Goal: Information Seeking & Learning: Learn about a topic

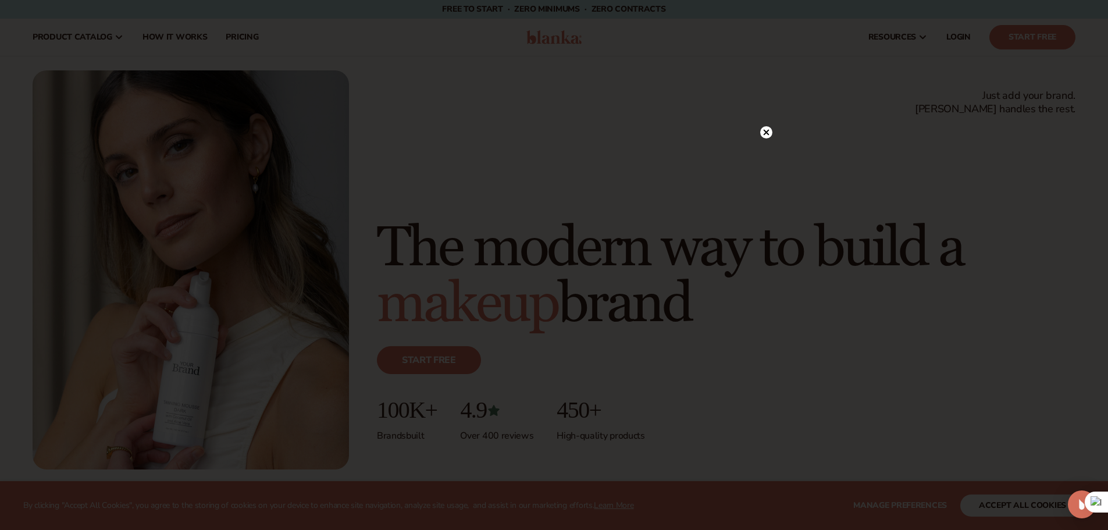
click at [765, 129] on circle at bounding box center [766, 132] width 12 height 12
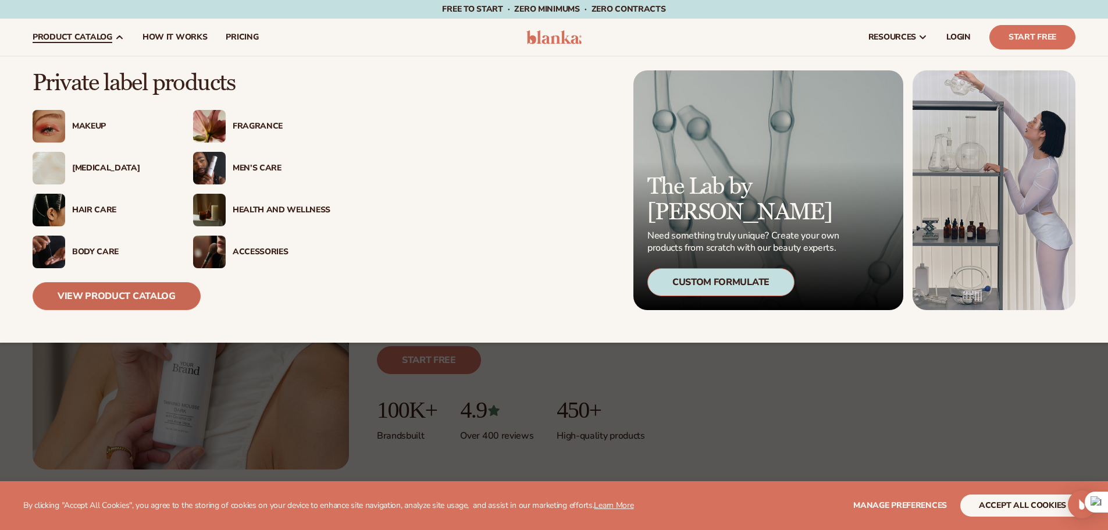
click at [118, 291] on link "View Product Catalog" at bounding box center [117, 296] width 168 height 28
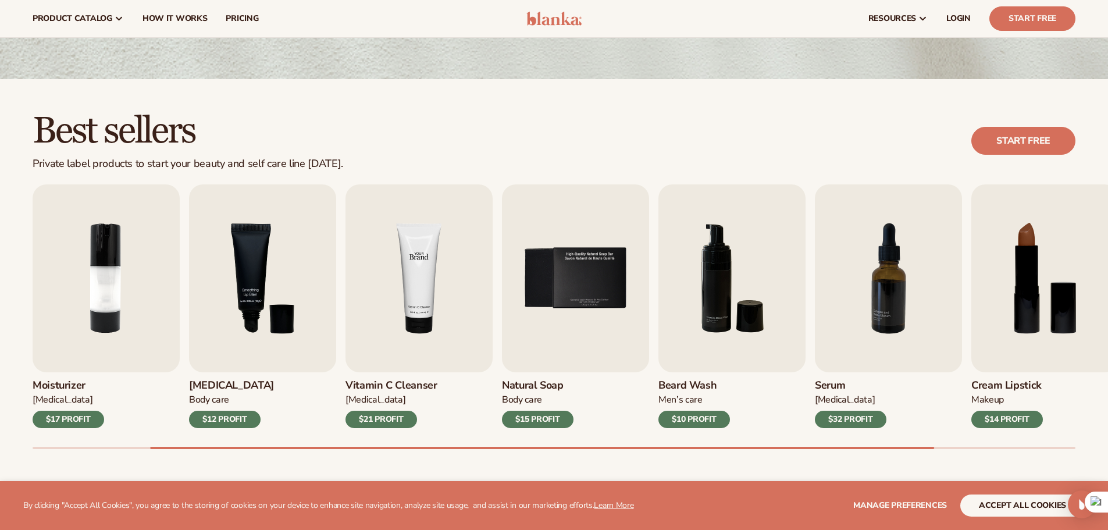
scroll to position [233, 0]
click at [416, 265] on img "4 / 9" at bounding box center [418, 279] width 147 height 188
click at [384, 381] on h3 "Vitamin C Cleanser" at bounding box center [391, 386] width 92 height 13
click at [414, 259] on img "4 / 9" at bounding box center [418, 279] width 147 height 188
click at [383, 415] on div "$21 PROFIT" at bounding box center [381, 419] width 72 height 17
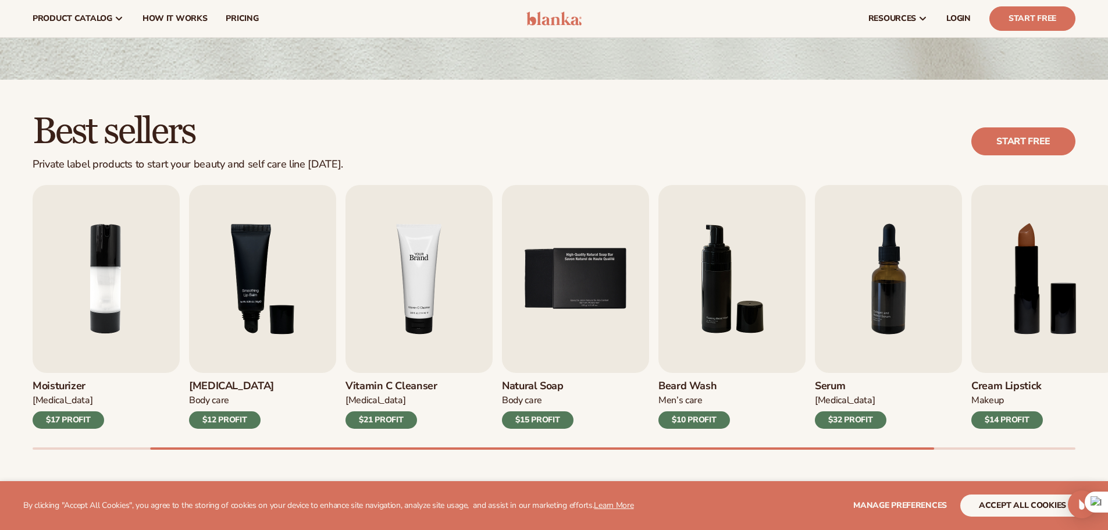
click at [417, 295] on img "4 / 9" at bounding box center [418, 279] width 147 height 188
click at [397, 389] on h3 "Vitamin C Cleanser" at bounding box center [391, 386] width 92 height 13
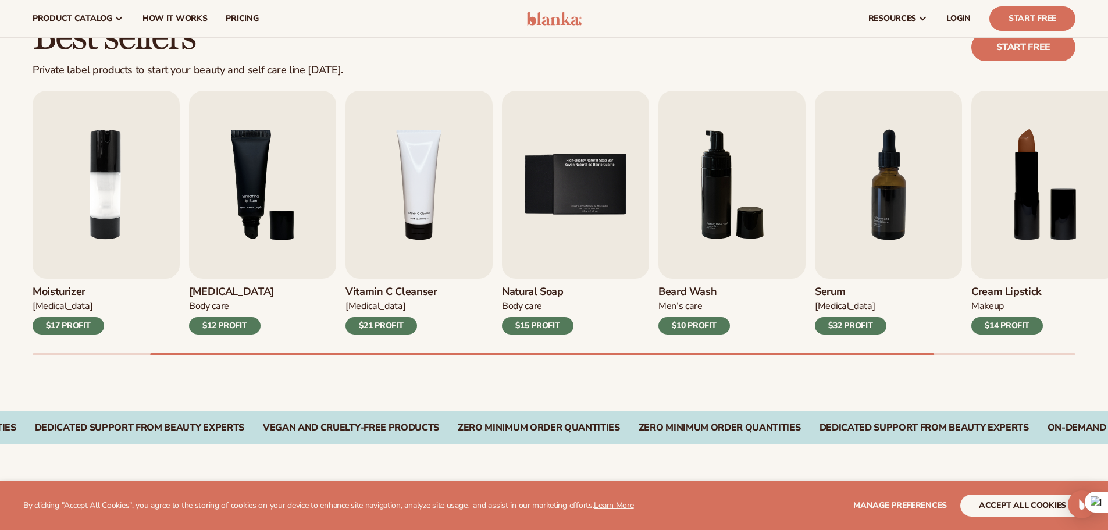
scroll to position [0, 0]
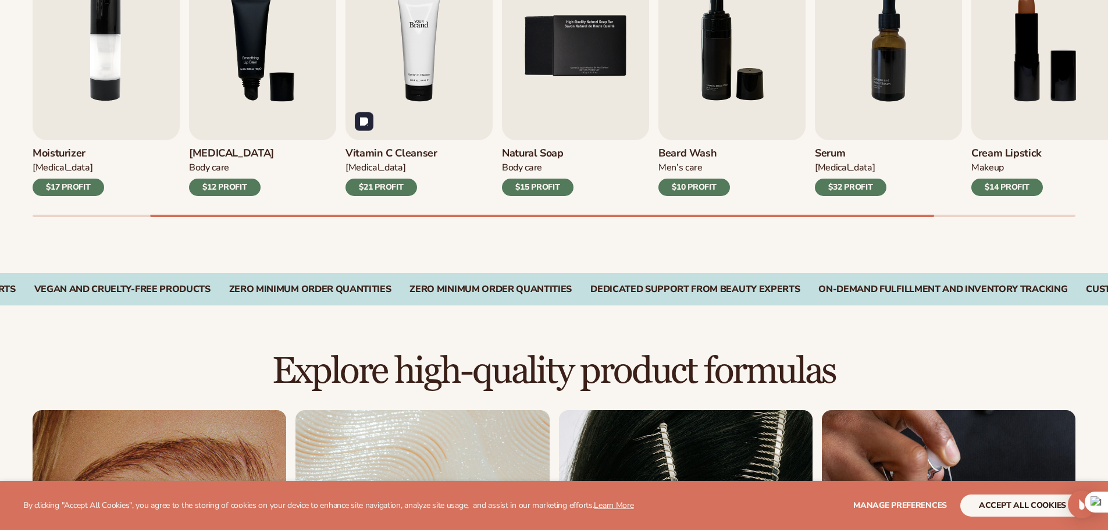
click at [408, 116] on img "4 / 9" at bounding box center [418, 46] width 147 height 188
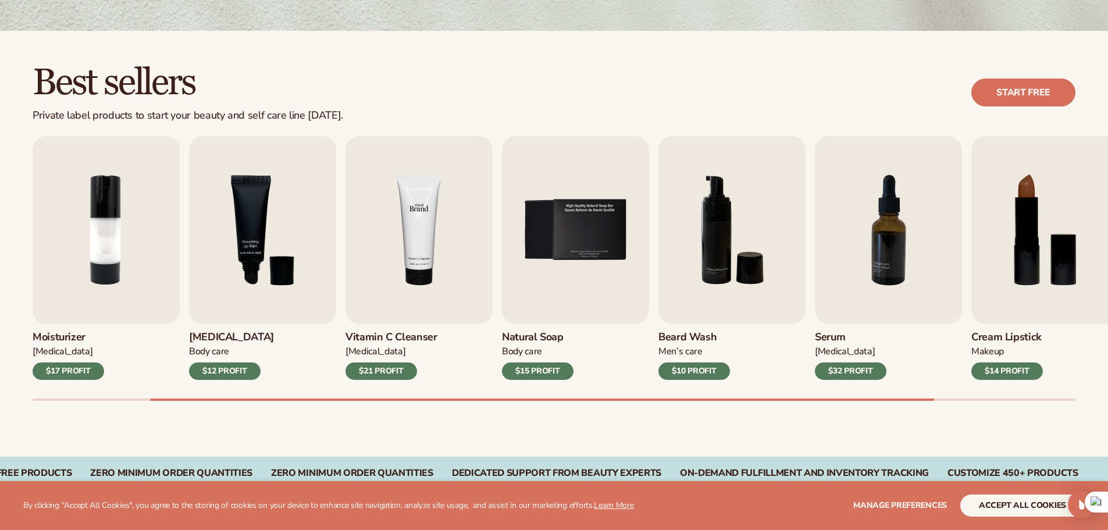
scroll to position [291, 0]
